Goal: Find contact information: Find contact information

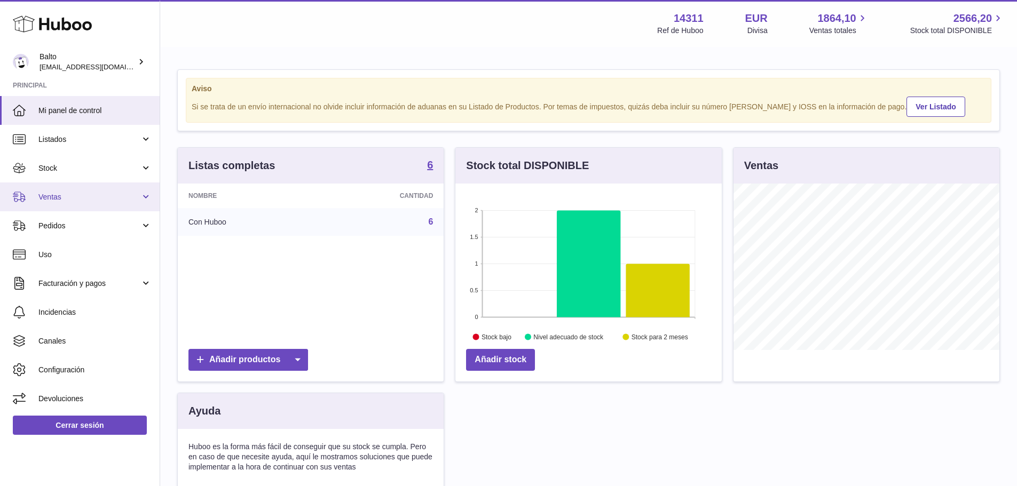
scroll to position [167, 266]
click at [79, 195] on span "Ventas" at bounding box center [89, 197] width 102 height 10
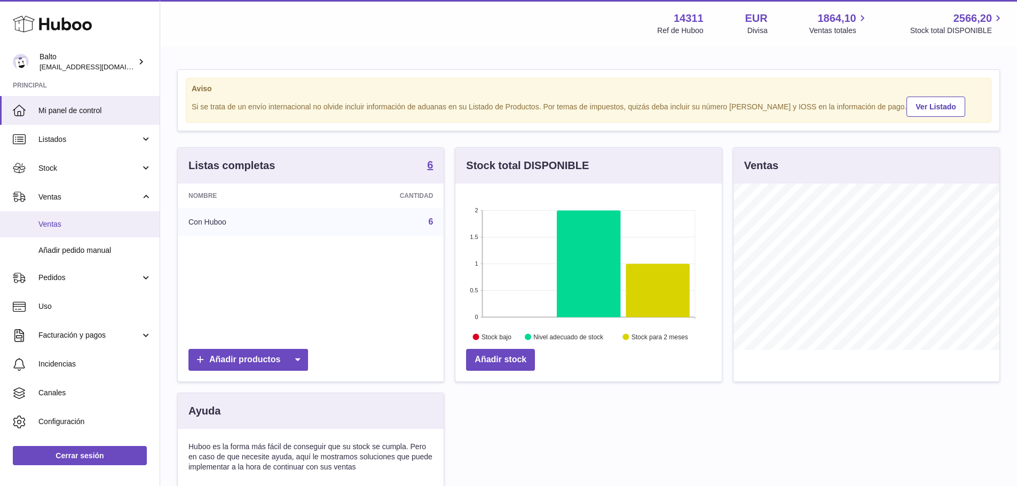
click at [76, 218] on link "Ventas" at bounding box center [80, 224] width 160 height 26
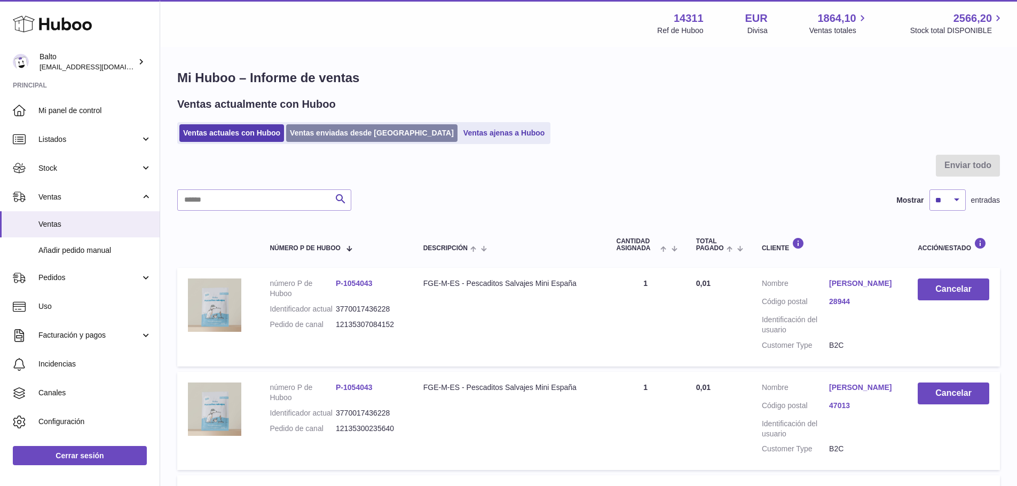
click at [321, 136] on link "Ventas enviadas desde [GEOGRAPHIC_DATA]" at bounding box center [371, 133] width 171 height 18
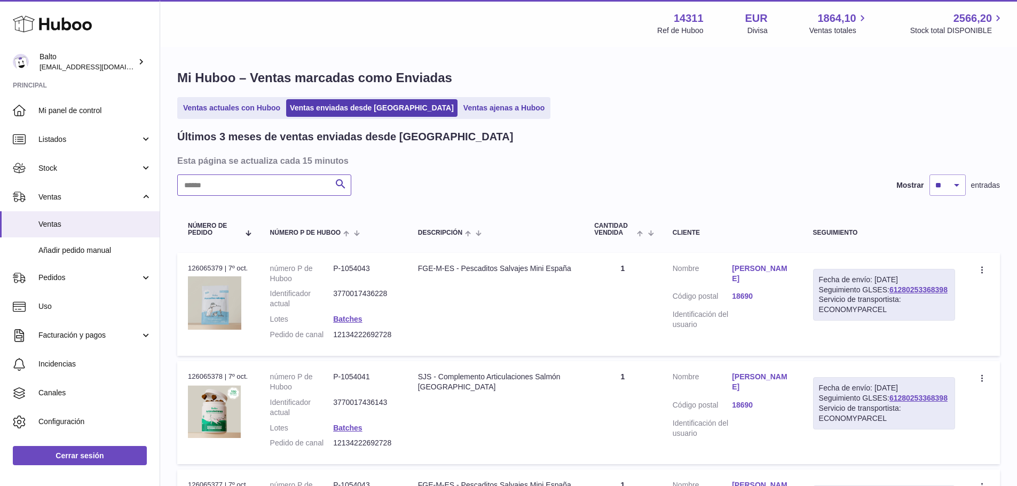
click at [284, 178] on input "text" at bounding box center [264, 185] width 174 height 21
paste input "**********"
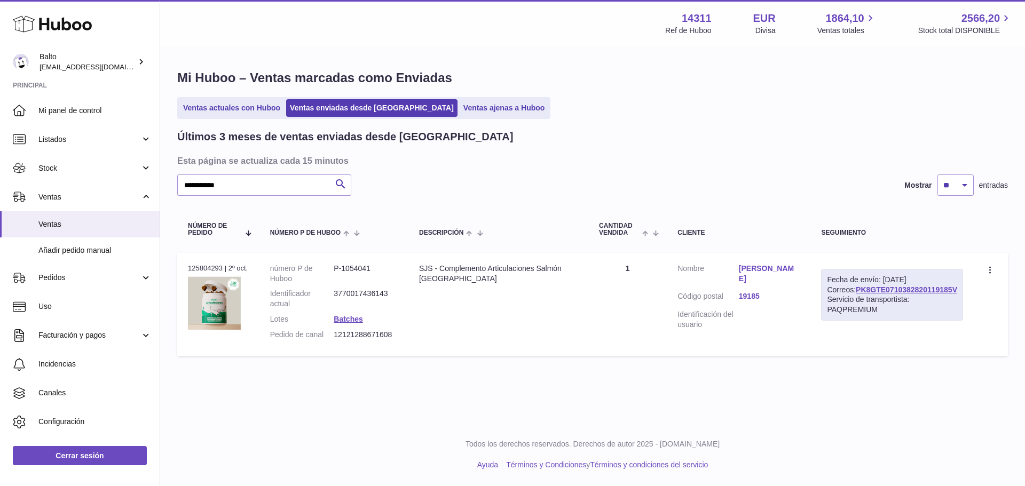
click at [790, 270] on link "Marino Saiz Maroto" at bounding box center [769, 274] width 61 height 20
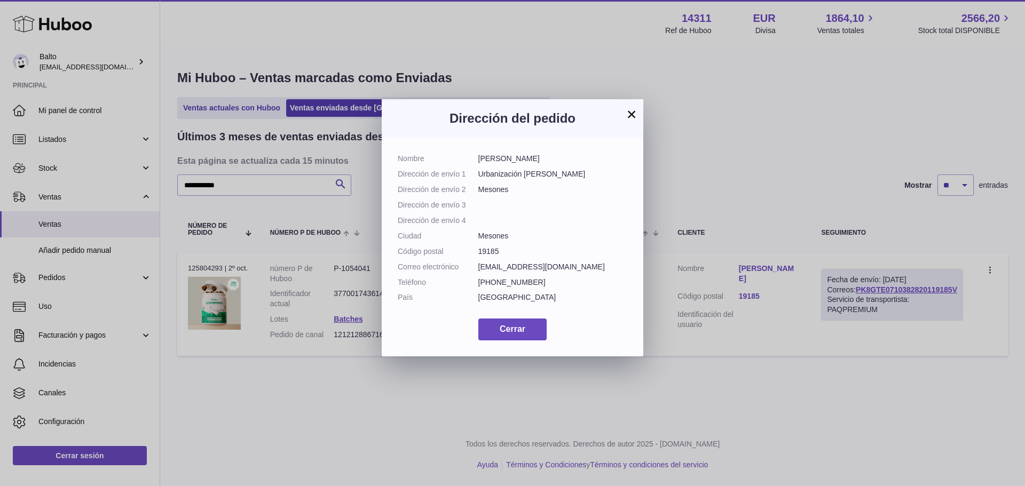
click at [633, 112] on button "×" at bounding box center [631, 114] width 13 height 13
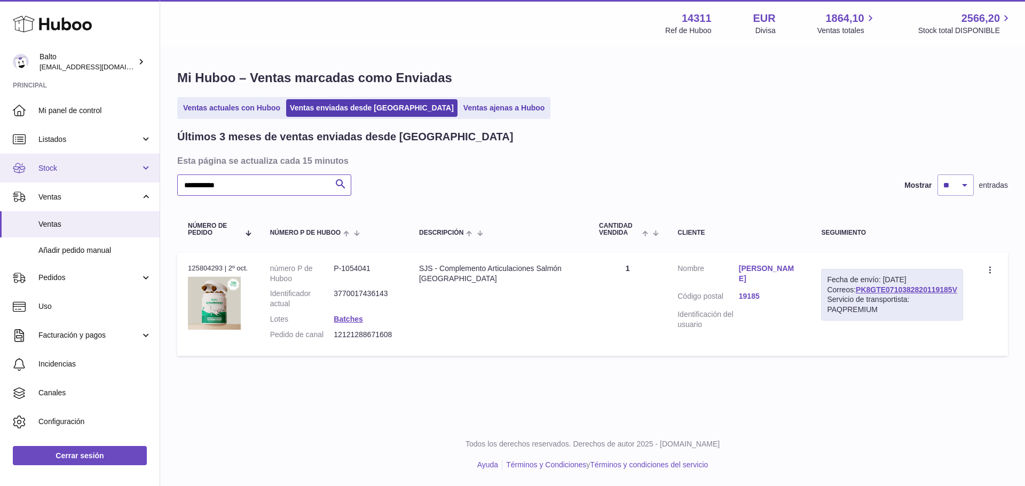
drag, startPoint x: 246, startPoint y: 180, endPoint x: 71, endPoint y: 178, distance: 175.2
click at [71, 178] on div "Huboo Balto internalAdmin-14311@internal.huboo.com Principal Mi panel de contro…" at bounding box center [512, 243] width 1025 height 486
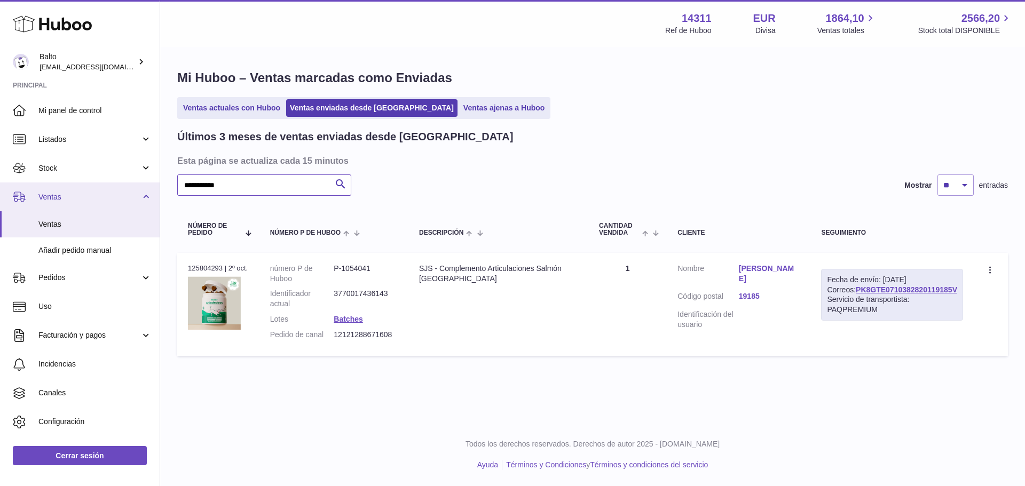
paste input "**"
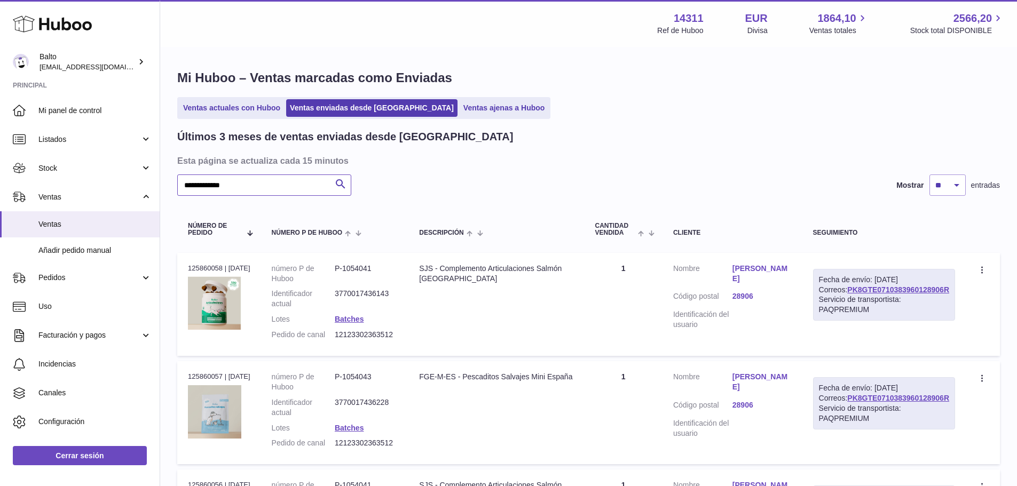
type input "**********"
click at [776, 269] on link "Jorge Márquez" at bounding box center [762, 274] width 59 height 20
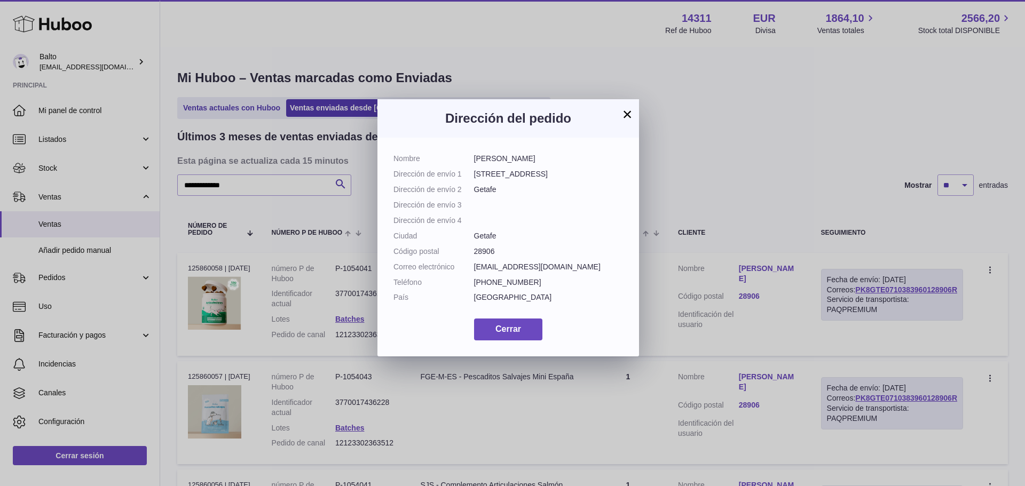
click at [631, 113] on button "×" at bounding box center [627, 114] width 13 height 13
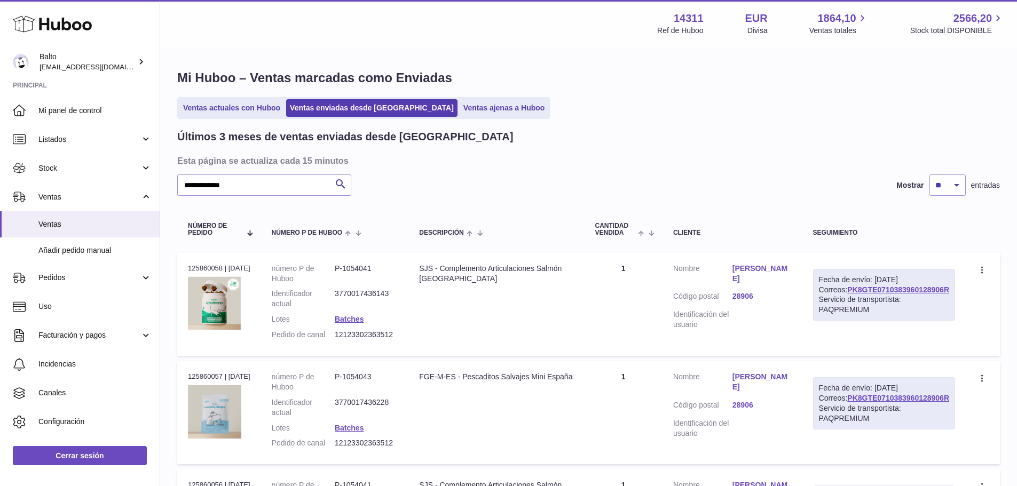
click at [775, 273] on link "Jorge Márquez" at bounding box center [762, 274] width 59 height 20
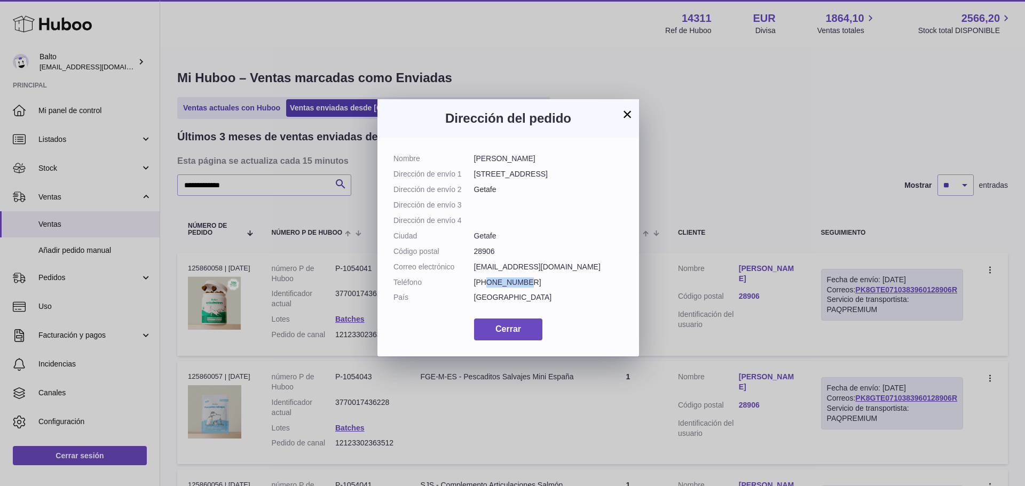
drag, startPoint x: 525, startPoint y: 310, endPoint x: 488, endPoint y: 309, distance: 37.4
click at [488, 288] on dd "+34662148174" at bounding box center [549, 283] width 150 height 10
copy dd "662148174"
